Goal: Transaction & Acquisition: Download file/media

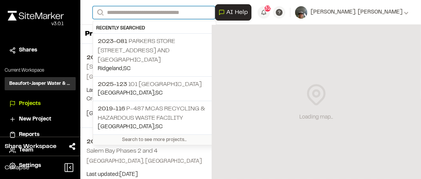
click at [120, 12] on input "Search" at bounding box center [154, 12] width 123 height 13
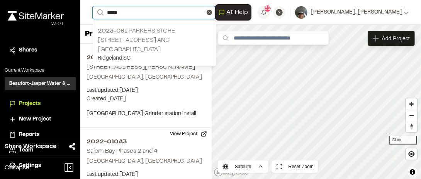
type input "*****"
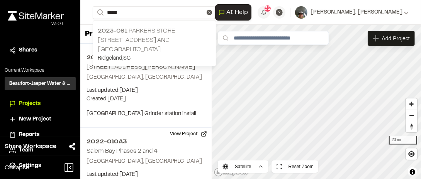
click at [150, 30] on p "2023-081 Parkers Store [STREET_ADDRESS][GEOGRAPHIC_DATA]" at bounding box center [155, 40] width 114 height 28
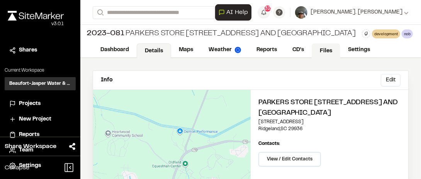
click at [331, 58] on link "Files" at bounding box center [326, 50] width 29 height 15
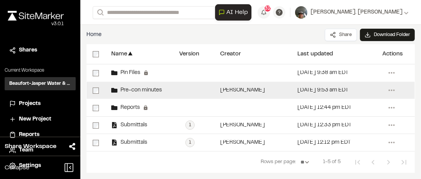
click at [118, 90] on span "Pre-con minutes" at bounding box center [140, 90] width 44 height 5
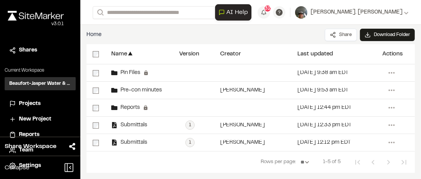
click at [118, 92] on span "Pre-con minutes" at bounding box center [140, 90] width 44 height 5
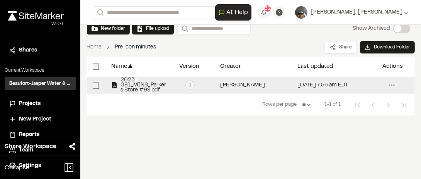
scroll to position [53, 0]
click at [132, 85] on span "2023-081_MINS_Parkers Store #99.pdf" at bounding box center [142, 85] width 49 height 15
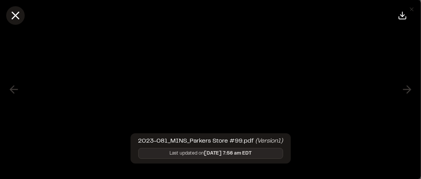
click at [17, 16] on icon at bounding box center [15, 15] width 13 height 13
